Goal: Task Accomplishment & Management: Complete application form

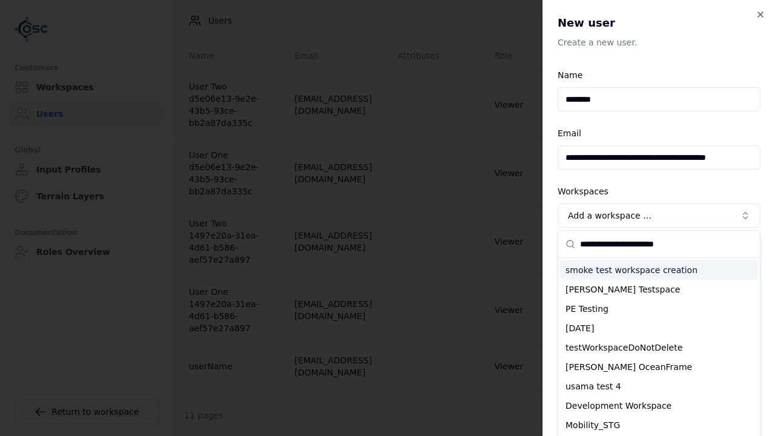
type input "**********"
click at [659, 338] on div "testWorkspaceDoNotDelete" at bounding box center [659, 347] width 197 height 19
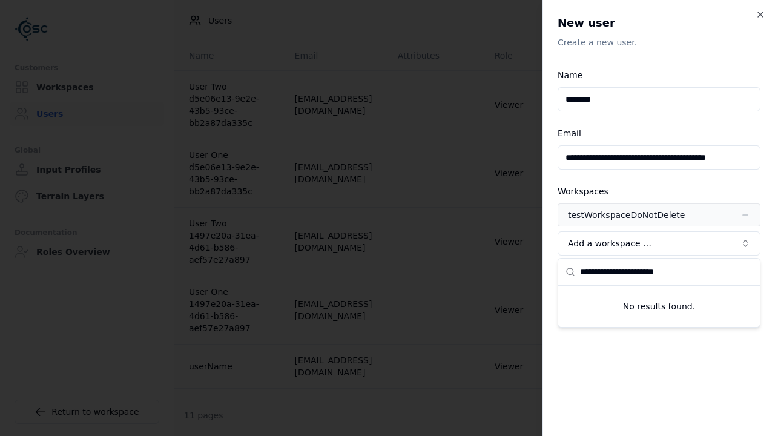
click at [582, 273] on span "Advanced" at bounding box center [591, 273] width 42 height 10
click at [0, 0] on button "Editor" at bounding box center [0, 0] width 0 height 0
